Goal: Transaction & Acquisition: Purchase product/service

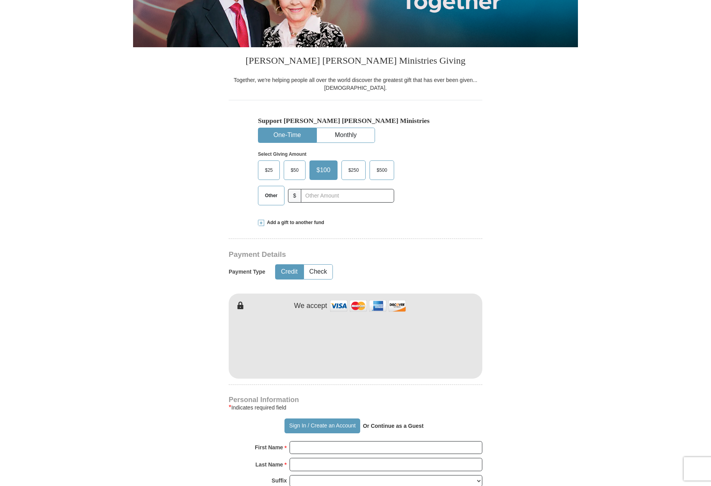
scroll to position [149, 0]
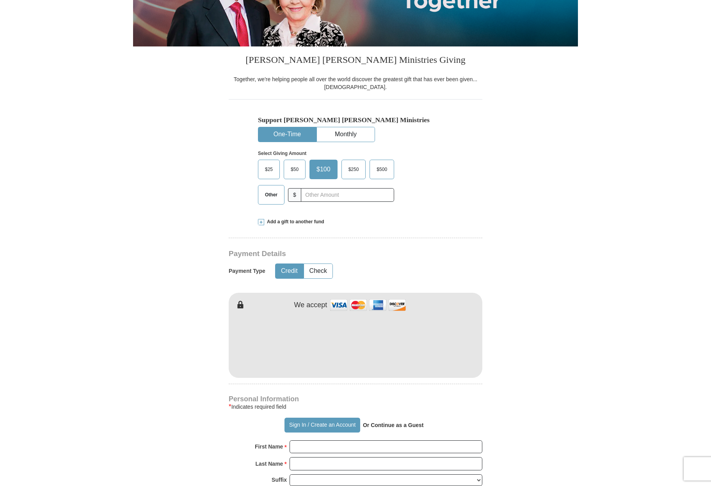
click at [293, 169] on span "$50" at bounding box center [295, 170] width 16 height 12
click at [0, 0] on input "$50" at bounding box center [0, 0] width 0 height 0
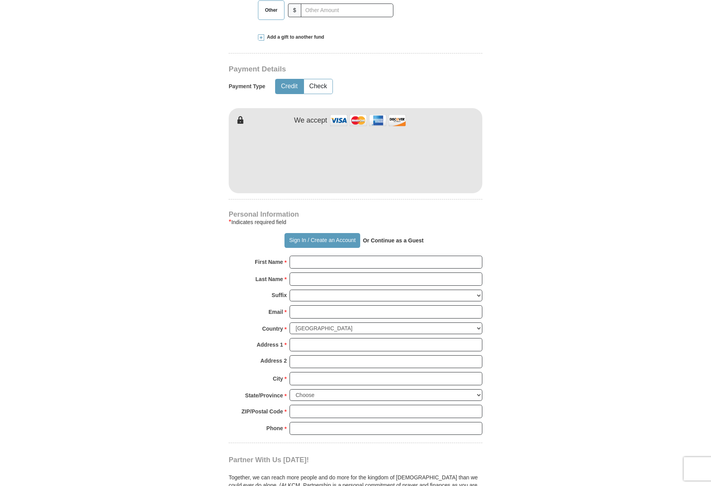
scroll to position [335, 0]
click at [326, 242] on button "Sign In / Create an Account" at bounding box center [322, 239] width 75 height 15
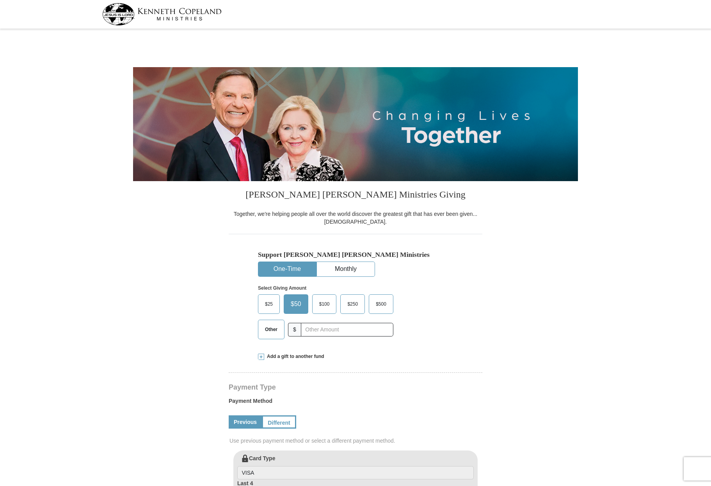
select select "[GEOGRAPHIC_DATA]"
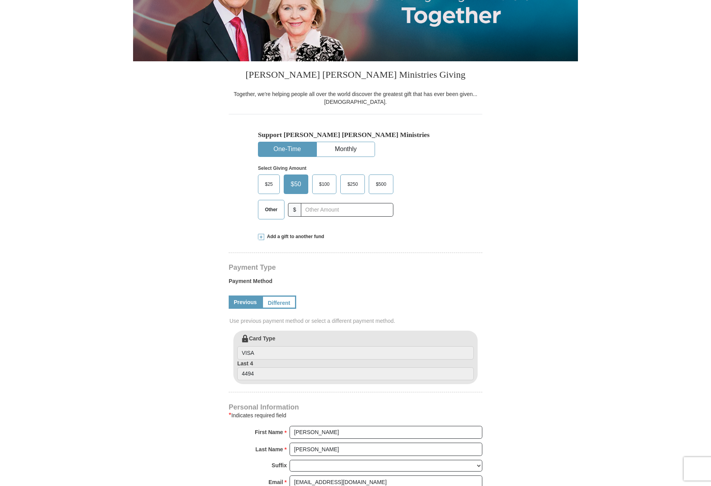
scroll to position [121, 0]
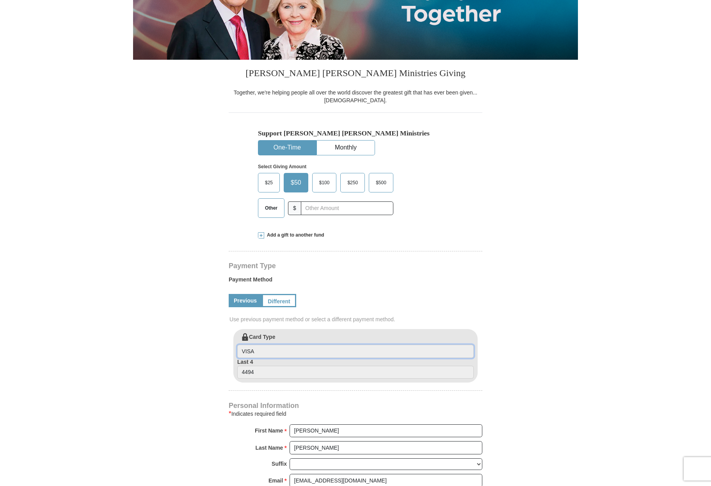
click at [272, 353] on input "VISA" at bounding box center [355, 351] width 237 height 13
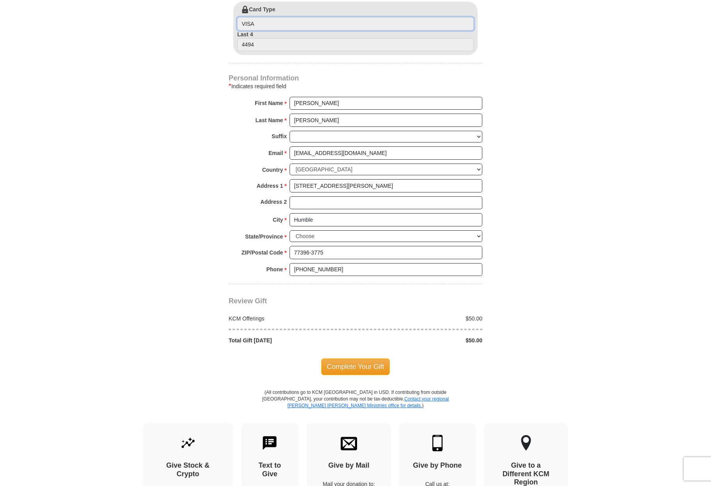
scroll to position [452, 0]
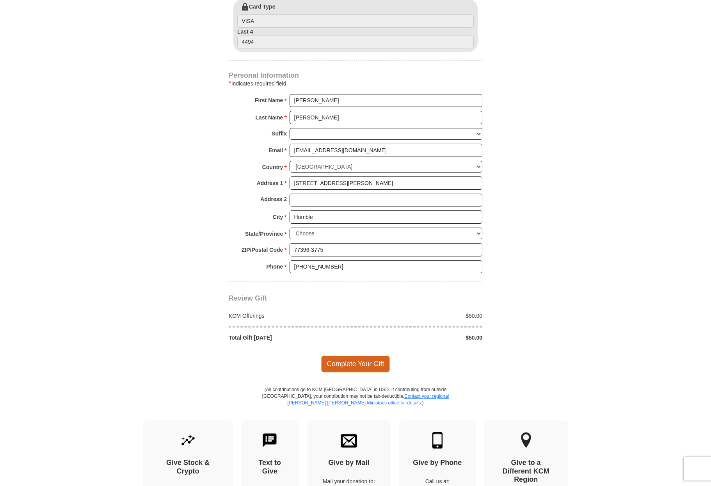
click at [356, 367] on span "Complete Your Gift" at bounding box center [355, 364] width 69 height 16
